Goal: Task Accomplishment & Management: Complete application form

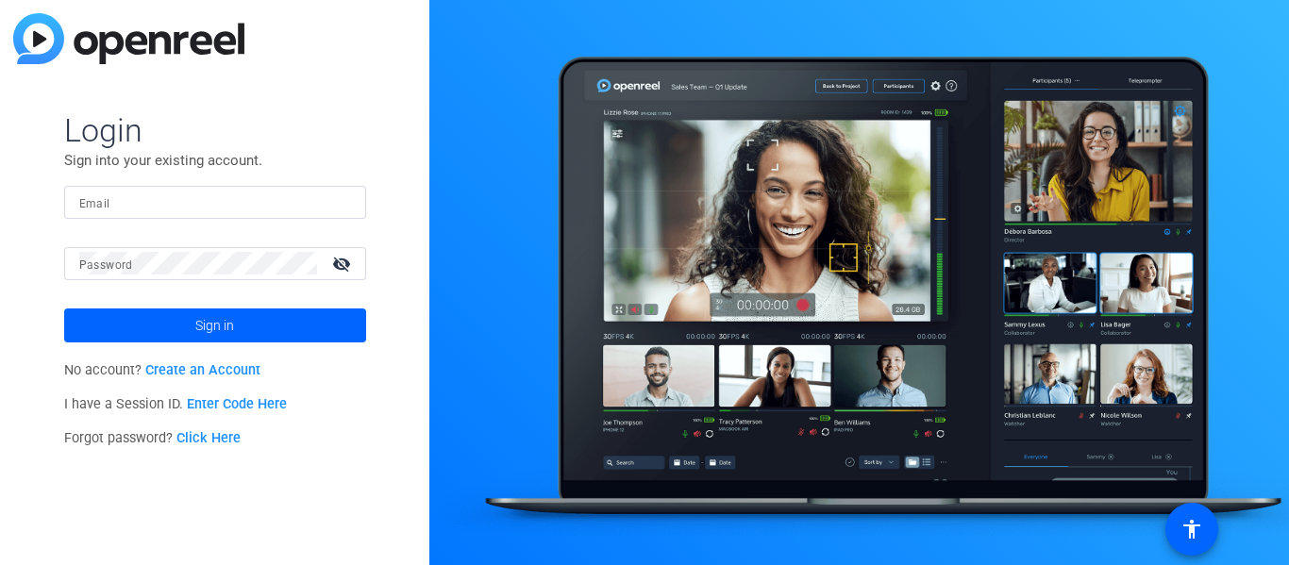
click at [220, 376] on link "Create an Account" at bounding box center [202, 370] width 115 height 16
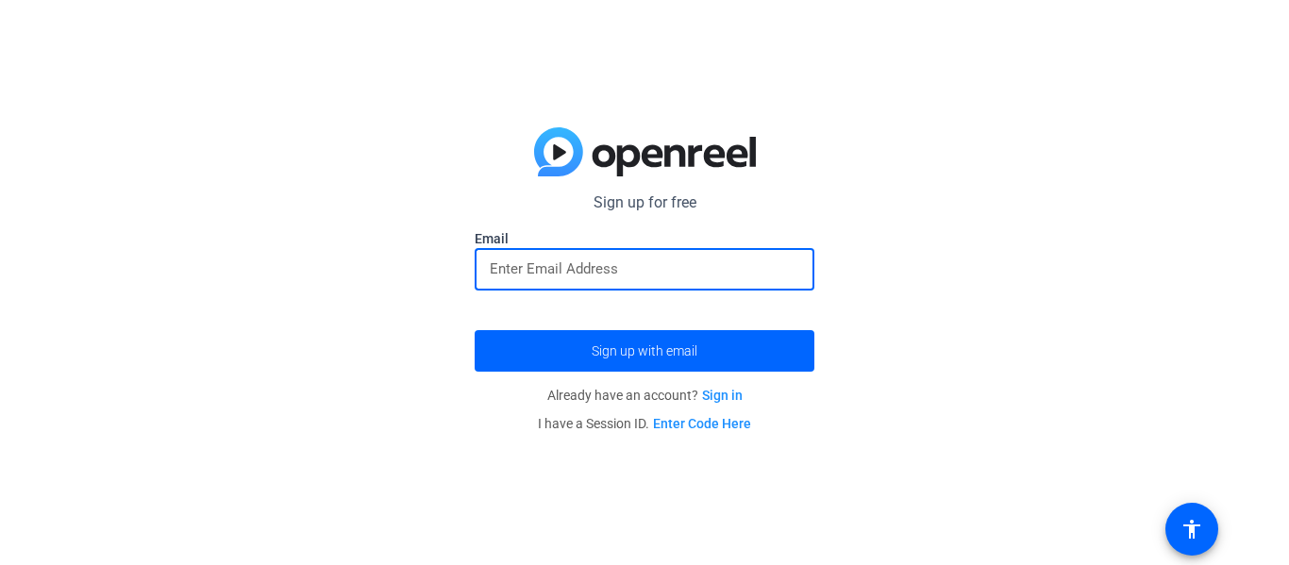
click at [732, 274] on input "email" at bounding box center [645, 269] width 310 height 23
type input "johlon0520@utb.partille.se"
click at [475, 330] on button "Sign up with email" at bounding box center [645, 351] width 340 height 42
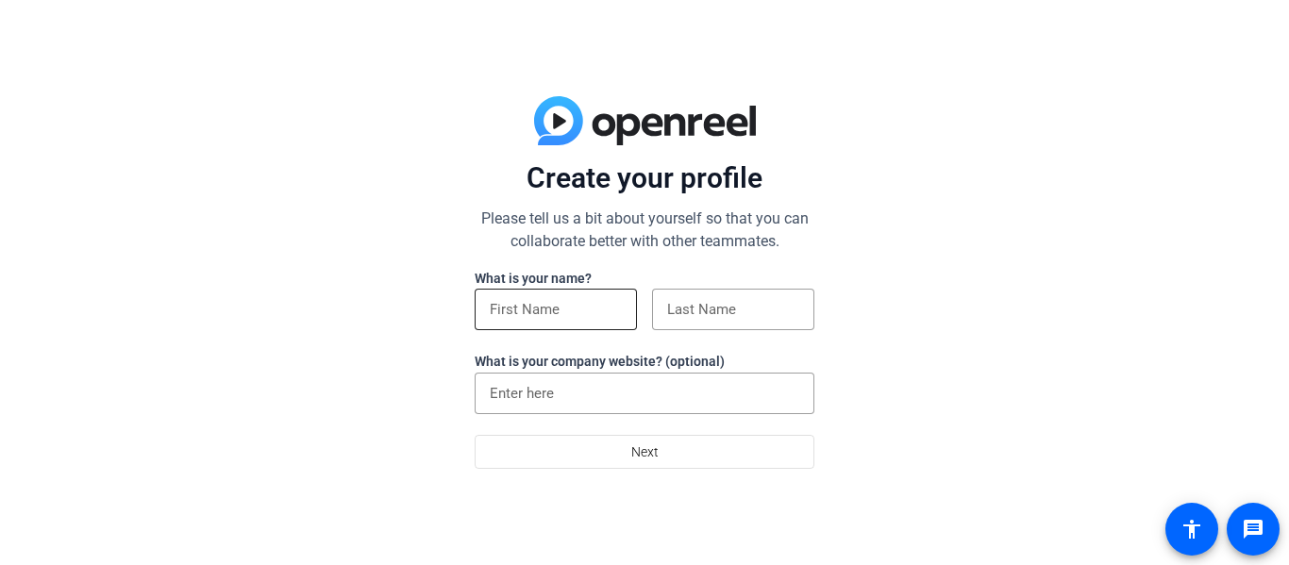
click at [512, 320] on input at bounding box center [556, 309] width 132 height 23
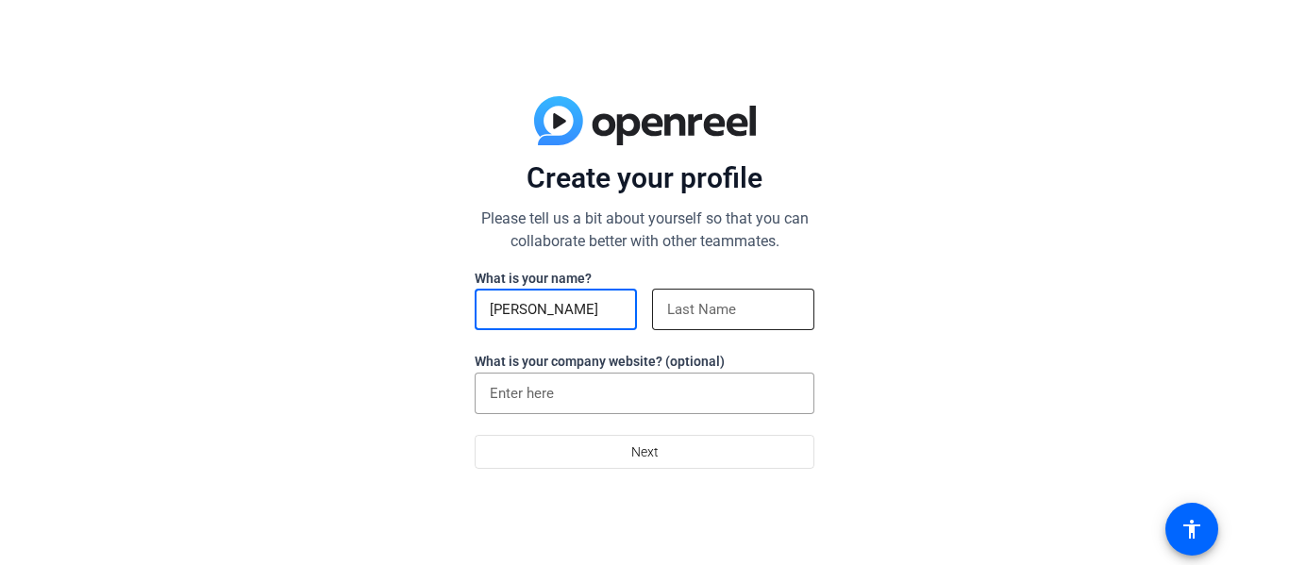
type input "[PERSON_NAME]"
click at [690, 298] on input at bounding box center [733, 309] width 132 height 23
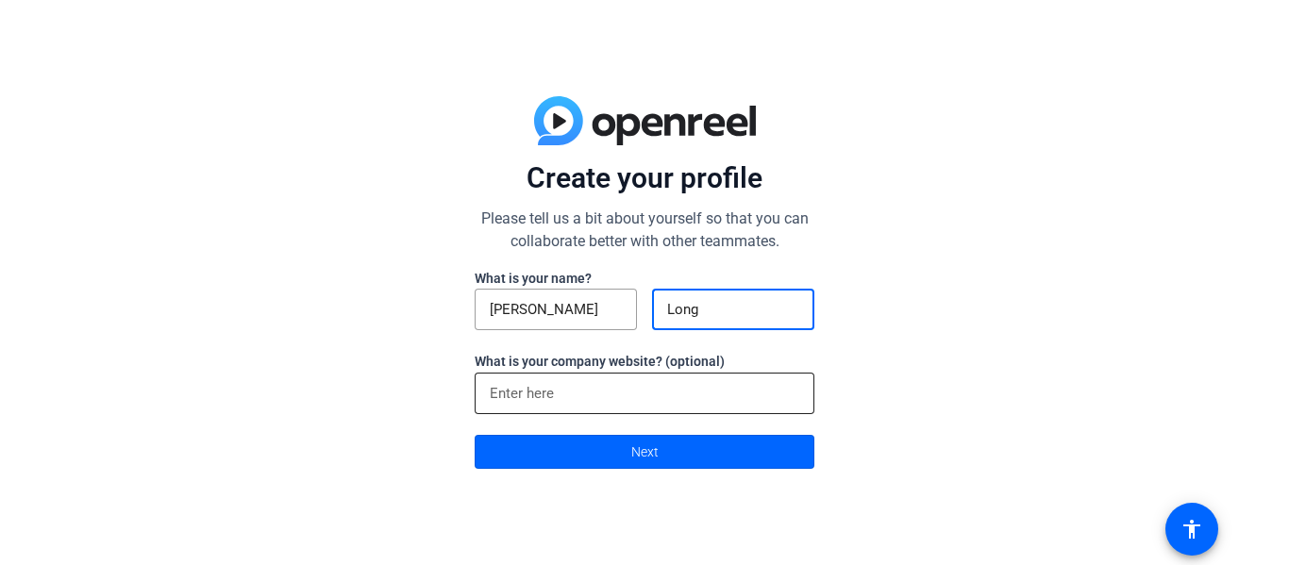
type input "Long"
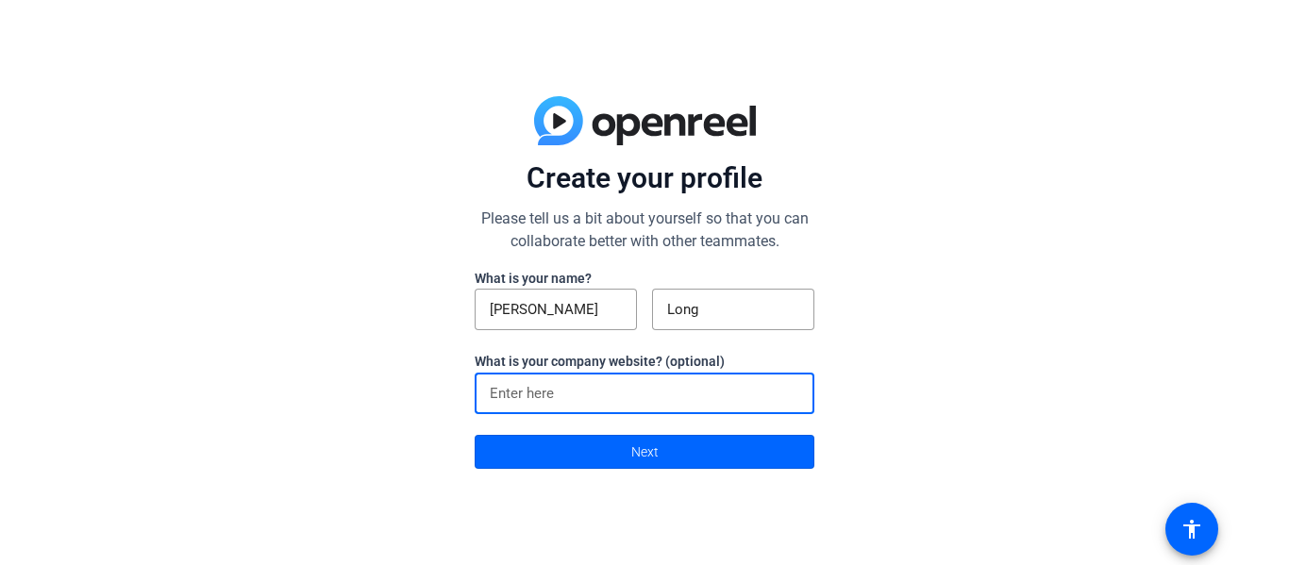
click at [644, 395] on input at bounding box center [645, 393] width 310 height 23
click at [627, 457] on span at bounding box center [645, 451] width 338 height 45
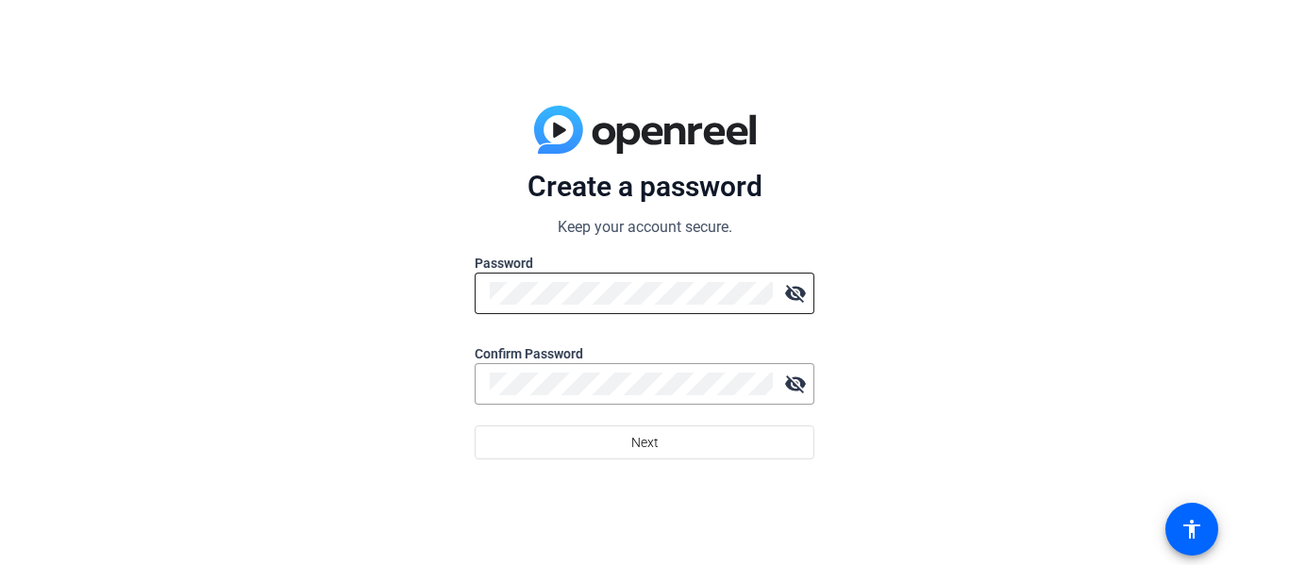
click at [598, 311] on div at bounding box center [631, 294] width 283 height 42
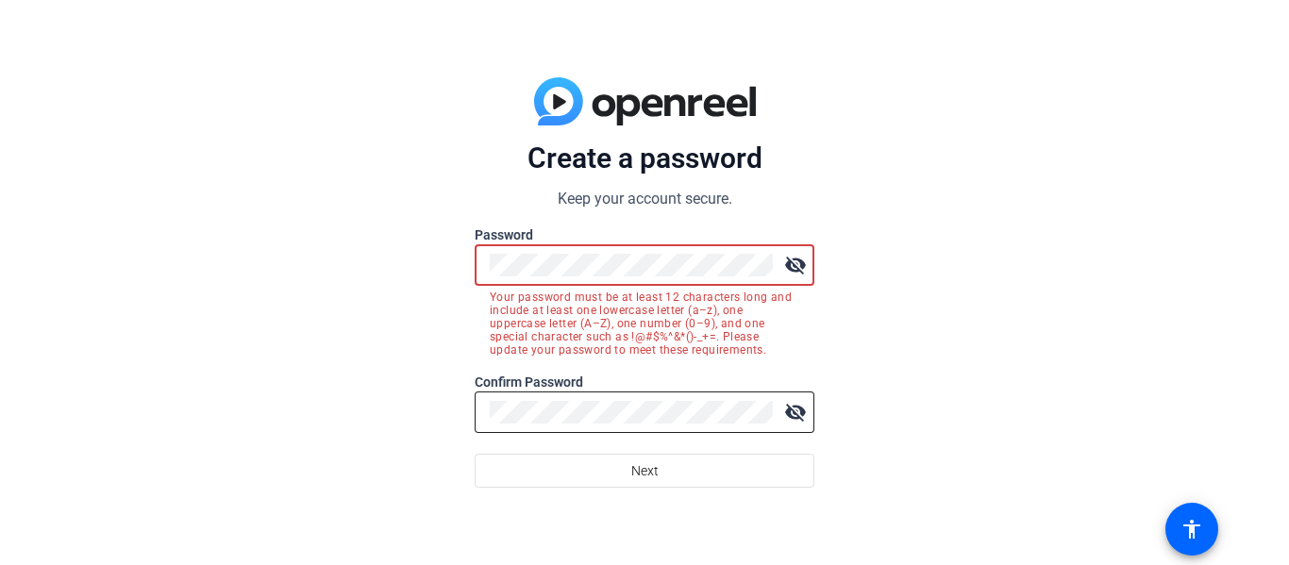
click at [607, 392] on div at bounding box center [631, 413] width 283 height 42
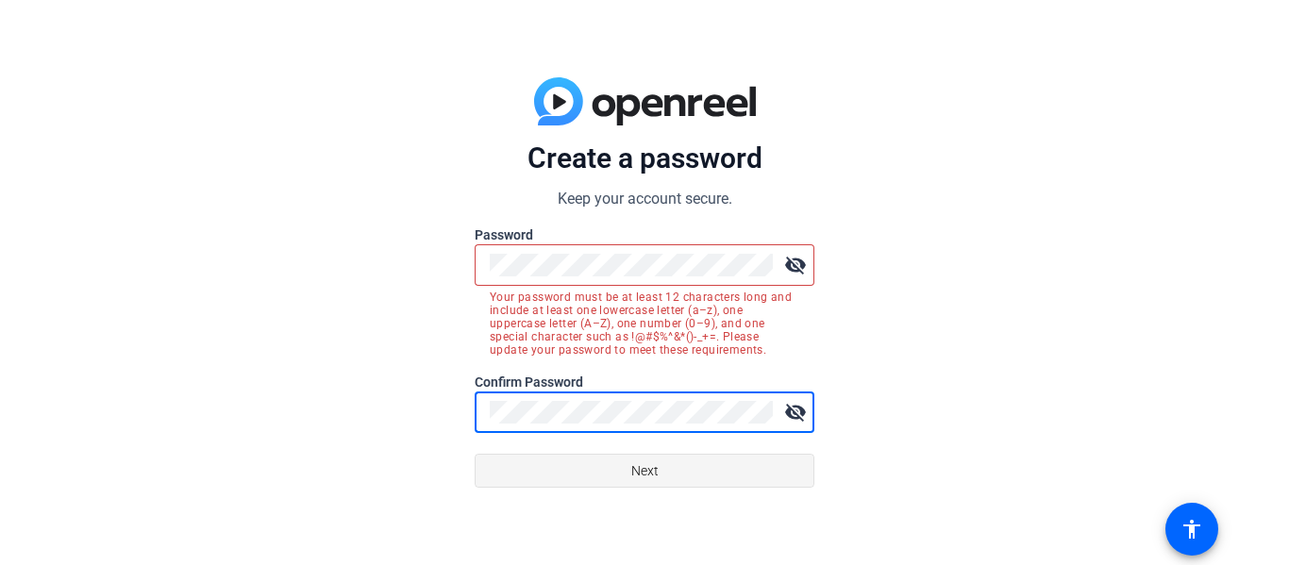
click at [627, 471] on span at bounding box center [645, 470] width 338 height 45
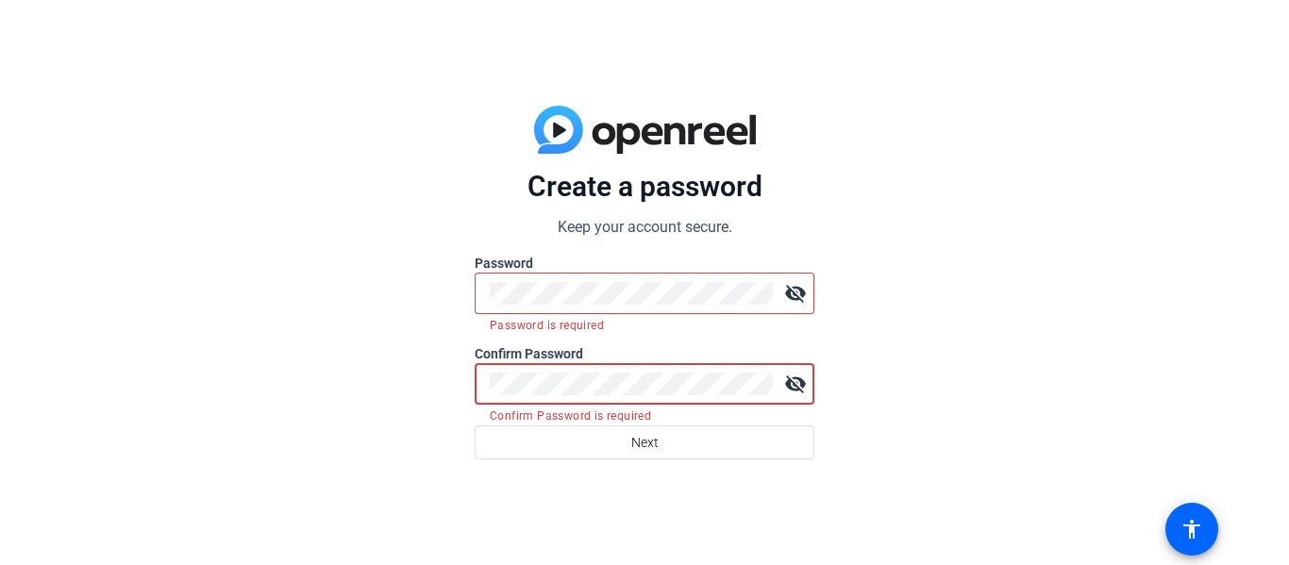
click at [525, 314] on mat-error "Password is required" at bounding box center [645, 324] width 310 height 21
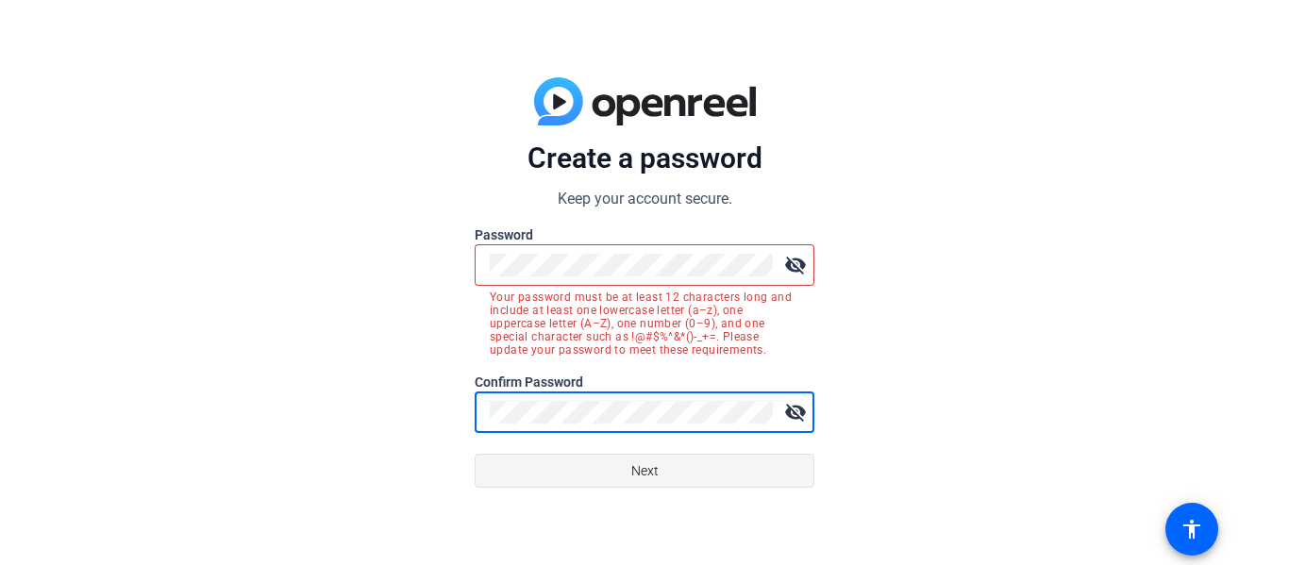
click at [572, 466] on span at bounding box center [645, 470] width 338 height 45
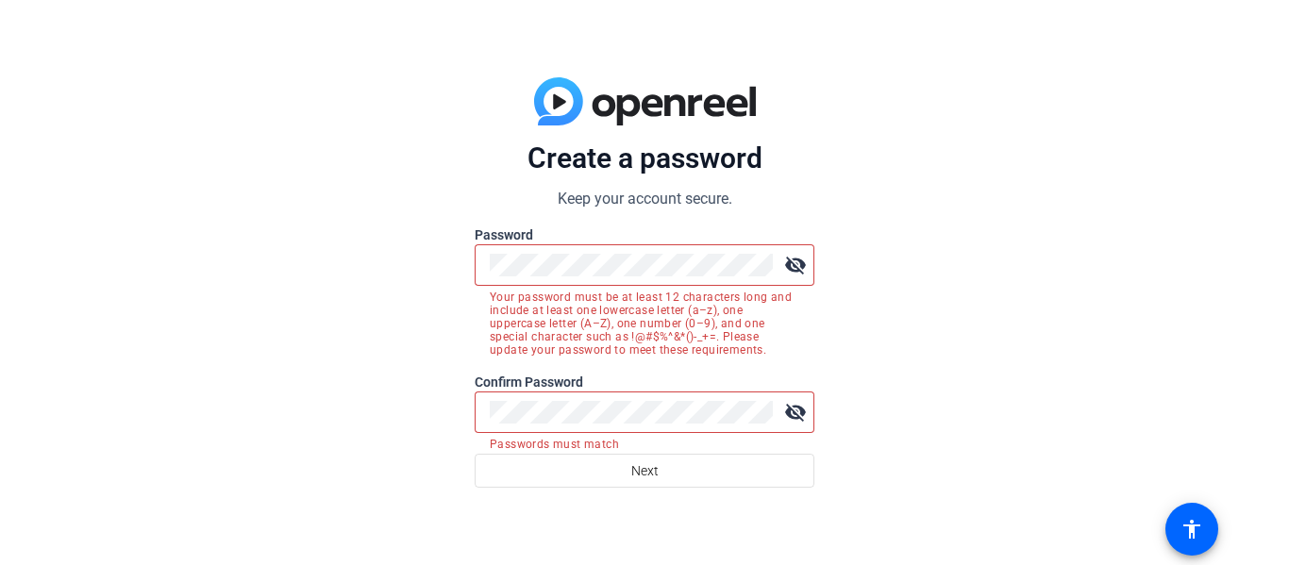
click at [589, 397] on div at bounding box center [631, 413] width 283 height 42
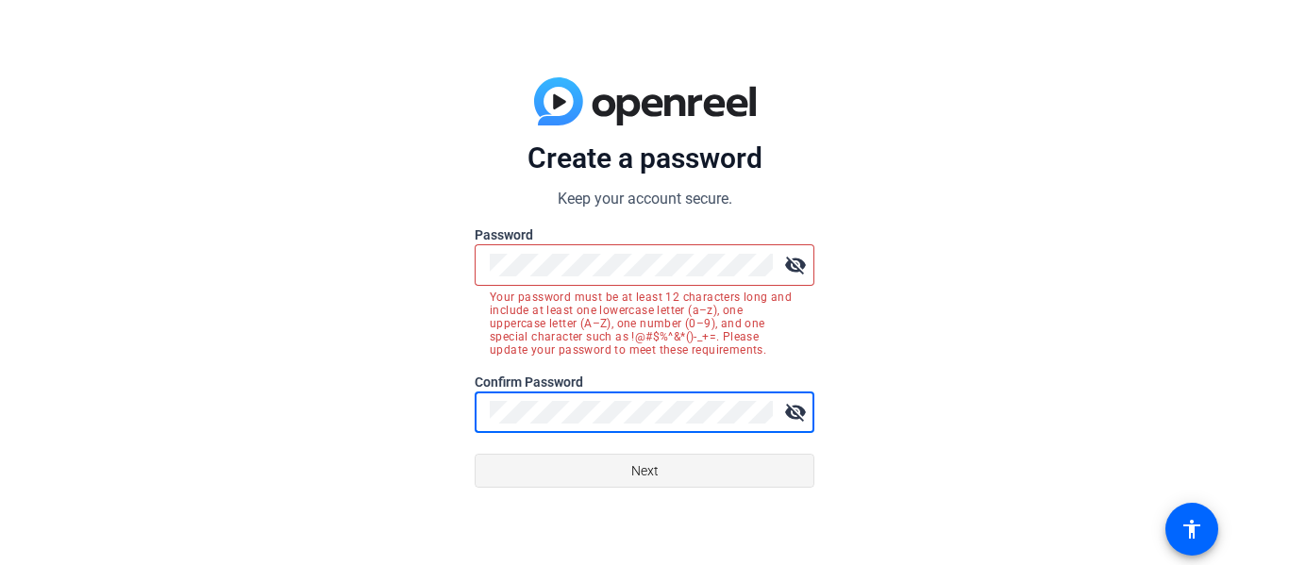
click at [607, 466] on span at bounding box center [645, 470] width 338 height 45
click at [537, 456] on span at bounding box center [645, 470] width 338 height 45
